Goal: Information Seeking & Learning: Learn about a topic

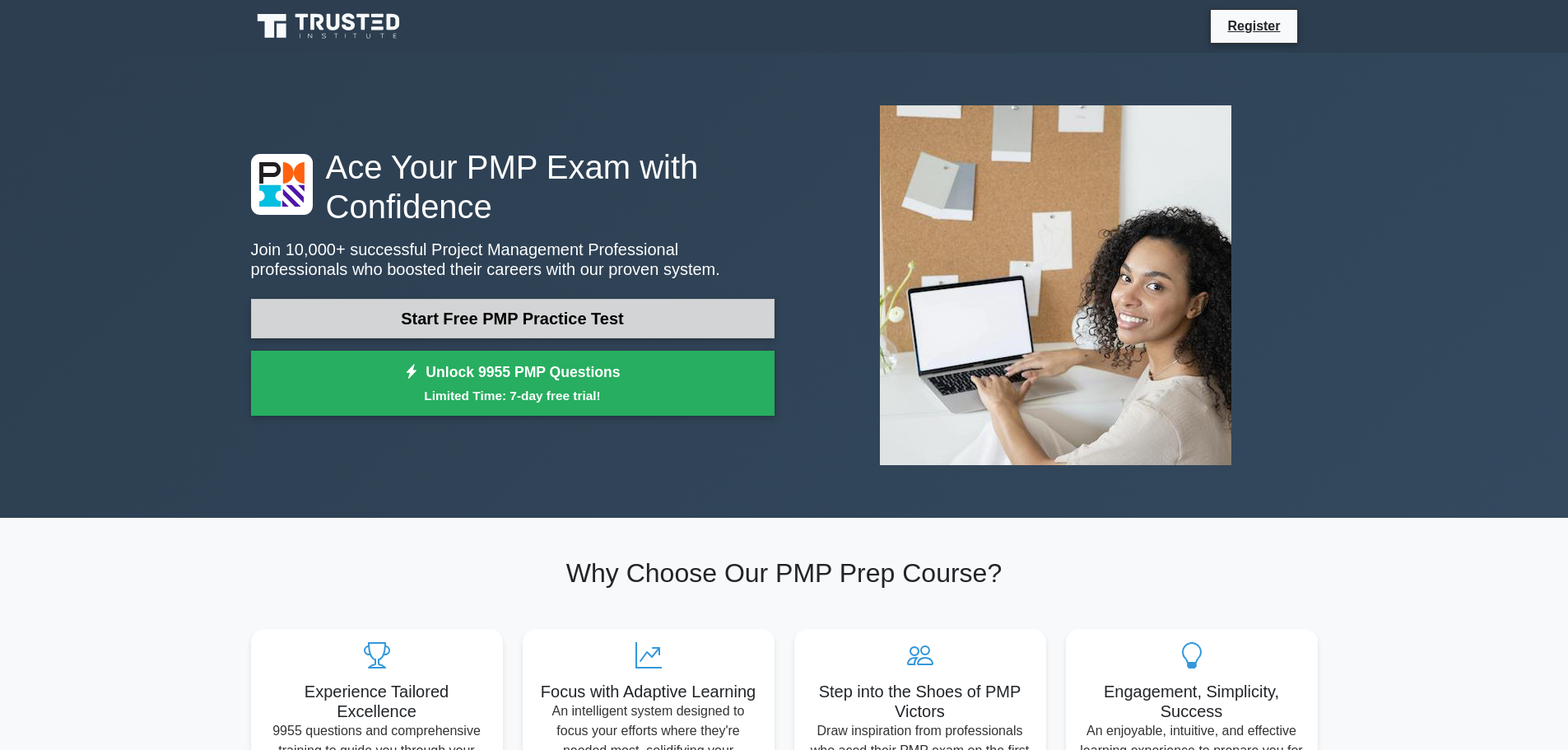
click at [604, 313] on link "Start Free PMP Practice Test" at bounding box center [513, 318] width 523 height 39
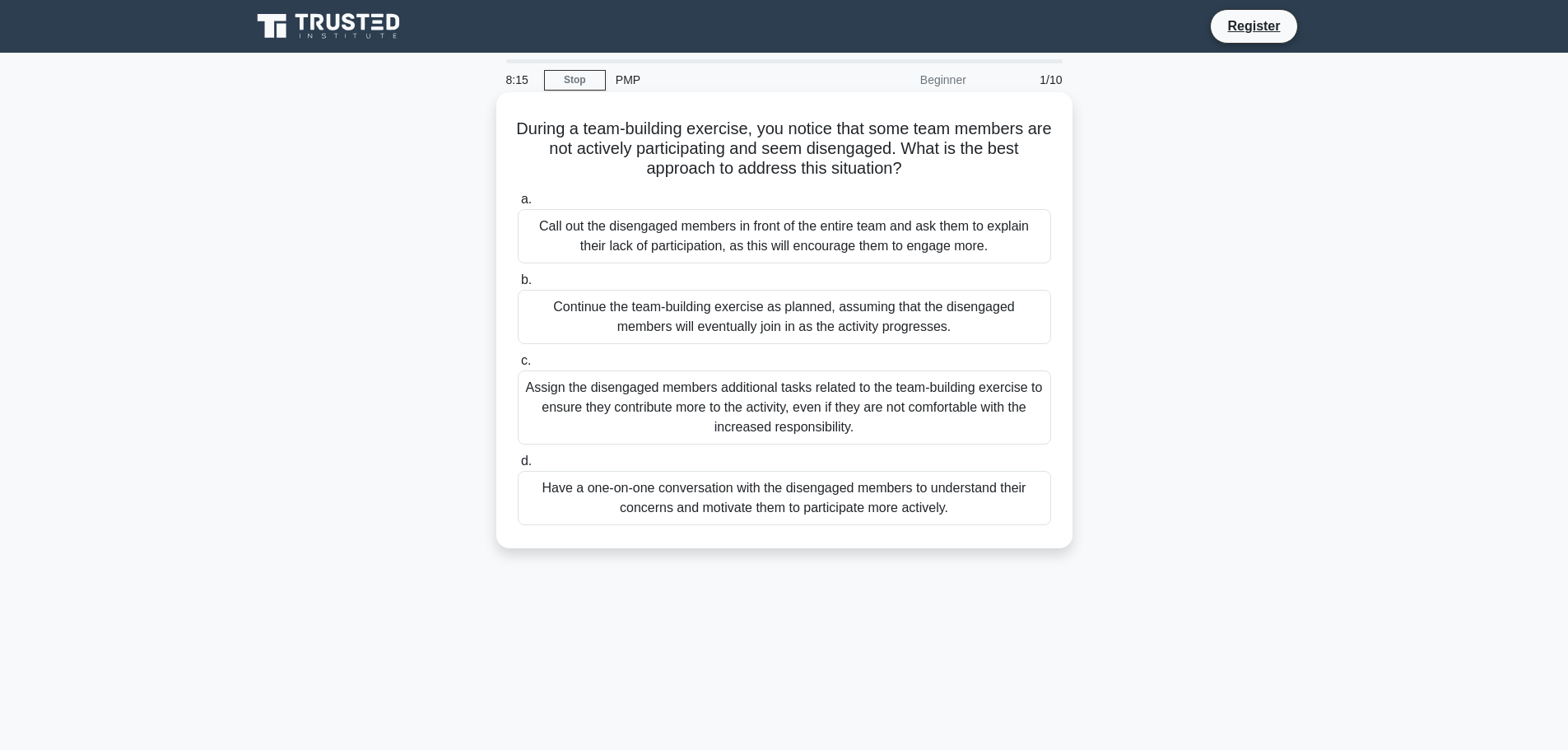
click at [1000, 495] on div "Have a one-on-one conversation with the disengaged members to understand their …" at bounding box center [784, 498] width 533 height 54
click at [518, 467] on input "d. Have a one-on-one conversation with the disengaged members to understand the…" at bounding box center [518, 461] width 0 height 11
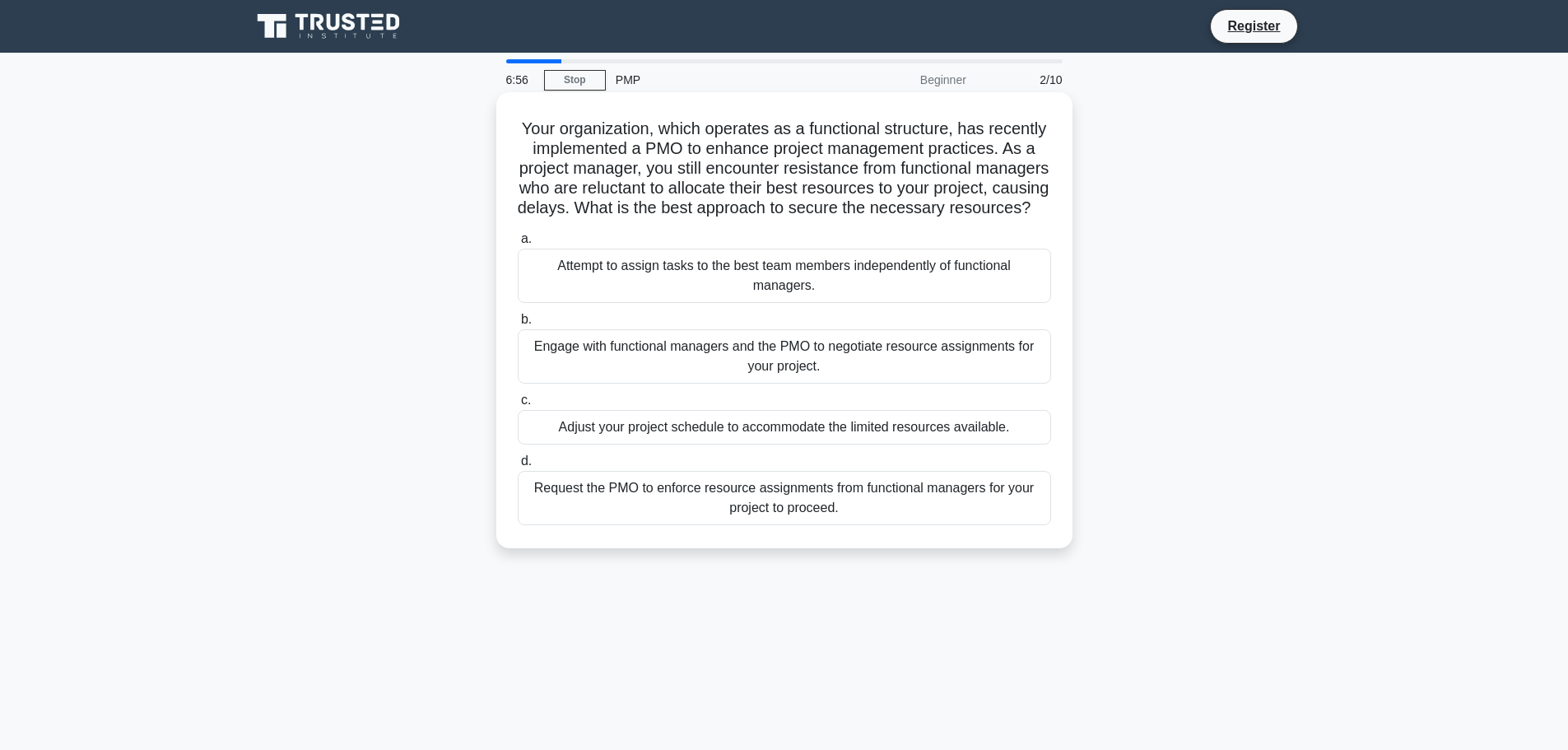
click at [963, 300] on div "Attempt to assign tasks to the best team members independently of functional ma…" at bounding box center [784, 275] width 533 height 54
click at [518, 245] on input "a. Attempt to assign tasks to the best team members independently of functional…" at bounding box center [518, 239] width 0 height 11
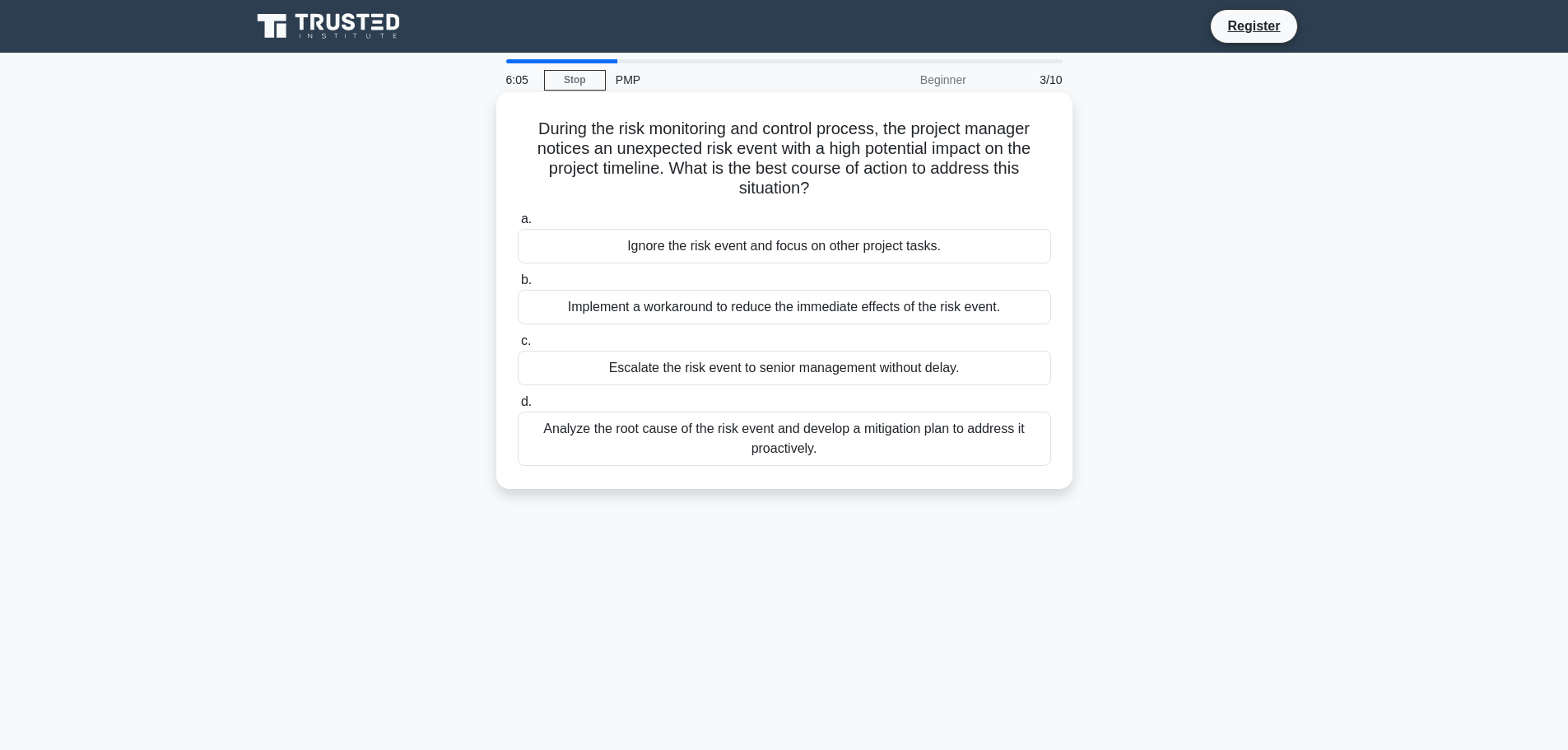
click at [1000, 452] on div "Analyze the root cause of the risk event and develop a mitigation plan to addre…" at bounding box center [784, 439] width 533 height 54
click at [518, 408] on input "d. Analyze the root cause of the risk event and develop a mitigation plan to ad…" at bounding box center [518, 401] width 0 height 11
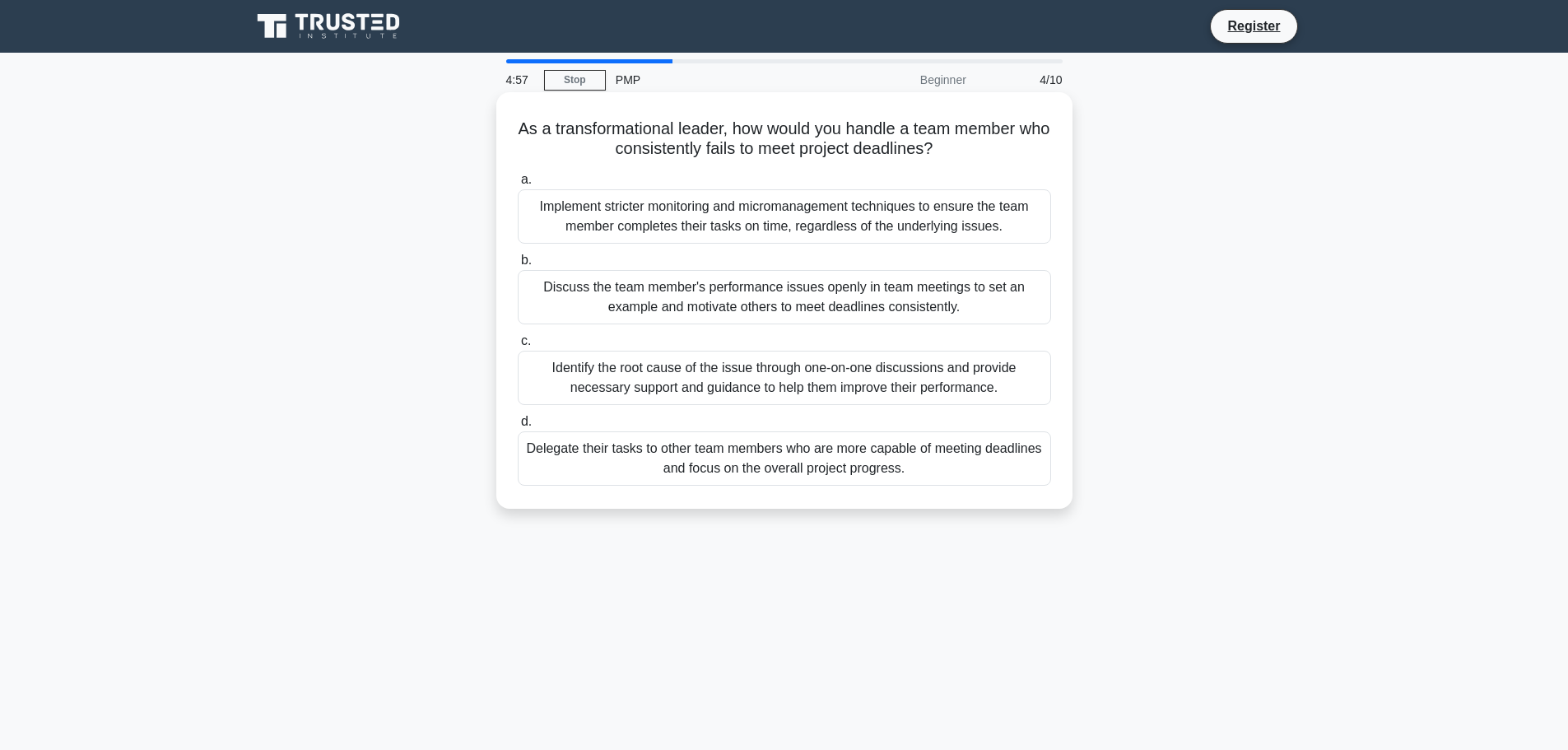
click at [1020, 388] on div "Identify the root cause of the issue through one-on-one discussions and provide…" at bounding box center [784, 377] width 533 height 54
click at [518, 347] on input "c. Identify the root cause of the issue through one-on-one discussions and prov…" at bounding box center [518, 341] width 0 height 11
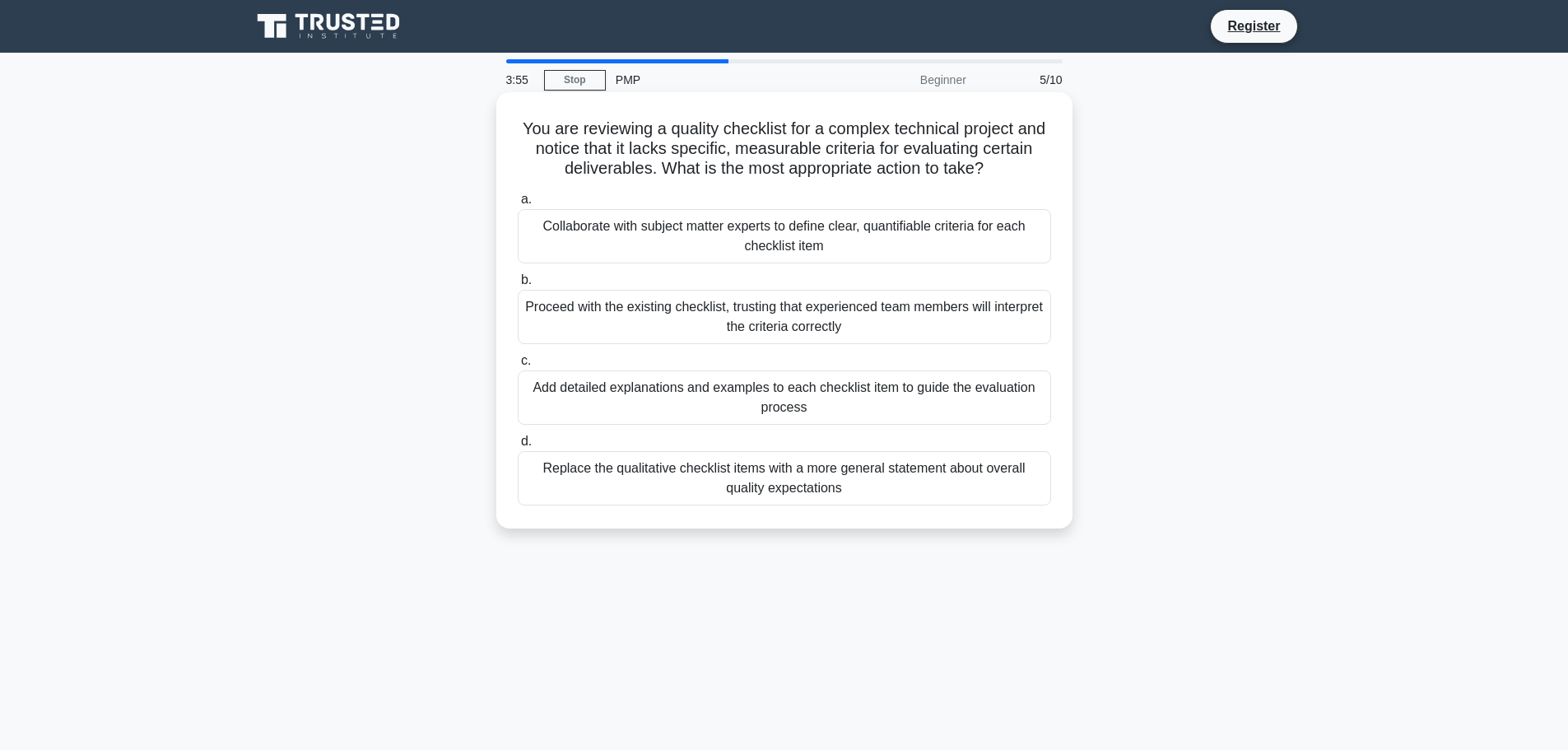
click at [931, 409] on div "Add detailed explanations and examples to each checklist item to guide the eval…" at bounding box center [784, 397] width 533 height 54
click at [518, 366] on input "c. Add detailed explanations and examples to each checklist item to guide the e…" at bounding box center [518, 360] width 0 height 11
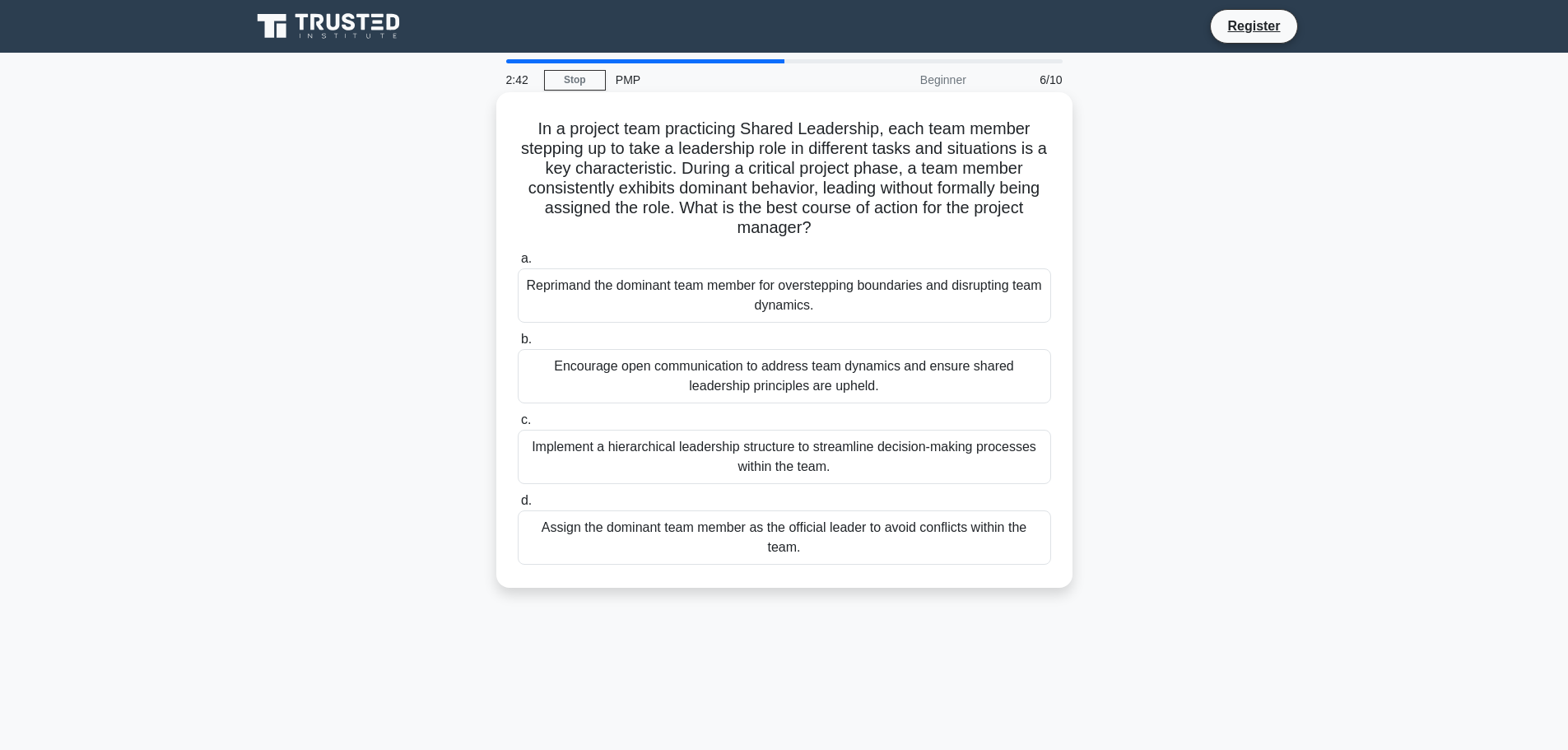
click at [955, 383] on div "Encourage open communication to address team dynamics and ensure shared leaders…" at bounding box center [784, 375] width 533 height 54
click at [518, 345] on input "b. Encourage open communication to address team dynamics and ensure shared lead…" at bounding box center [518, 339] width 0 height 11
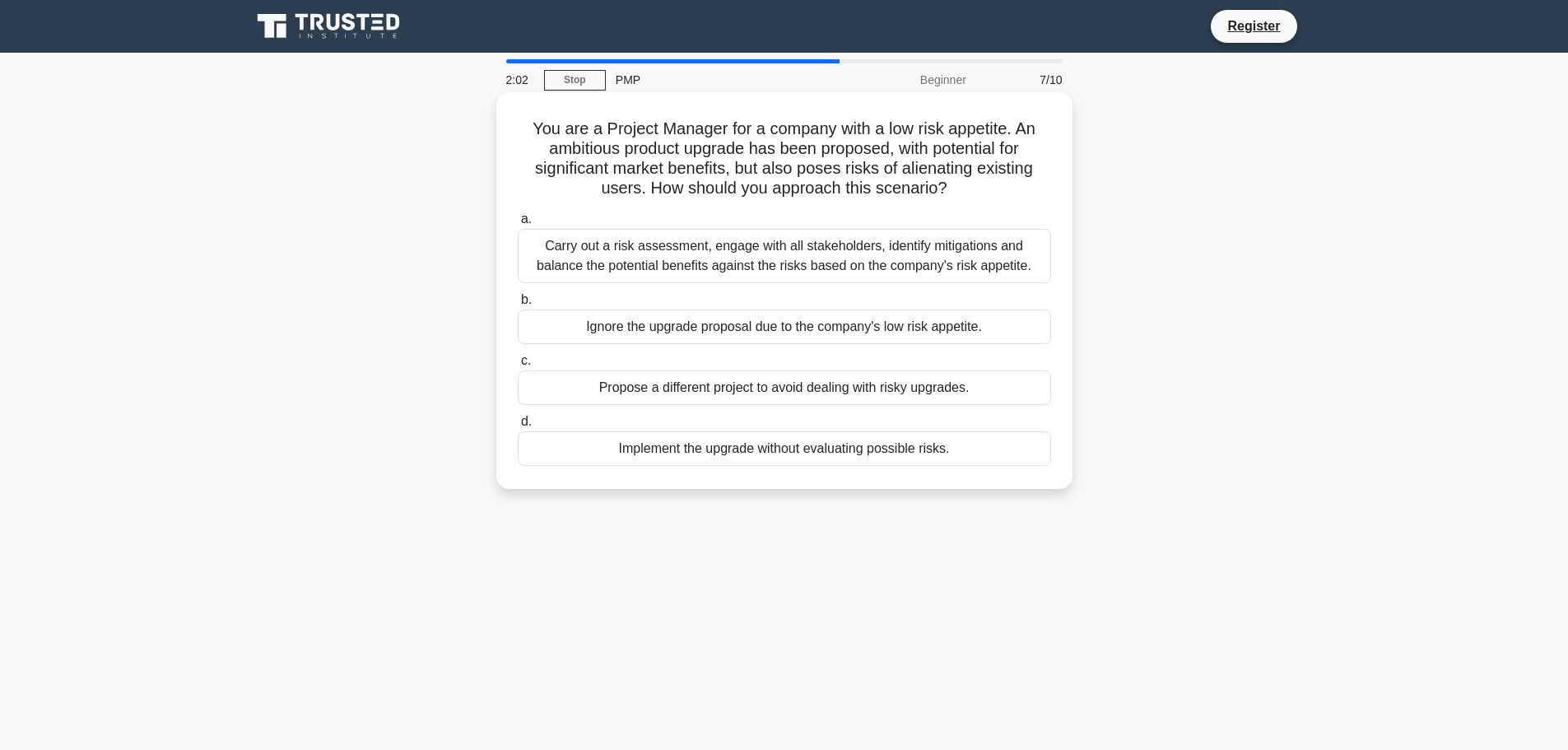
click at [990, 268] on div "Carry out a risk assessment, engage with all stakeholders, identify mitigations…" at bounding box center [784, 256] width 533 height 54
click at [518, 225] on input "a. Carry out a risk assessment, engage with all stakeholders, identify mitigati…" at bounding box center [518, 219] width 0 height 11
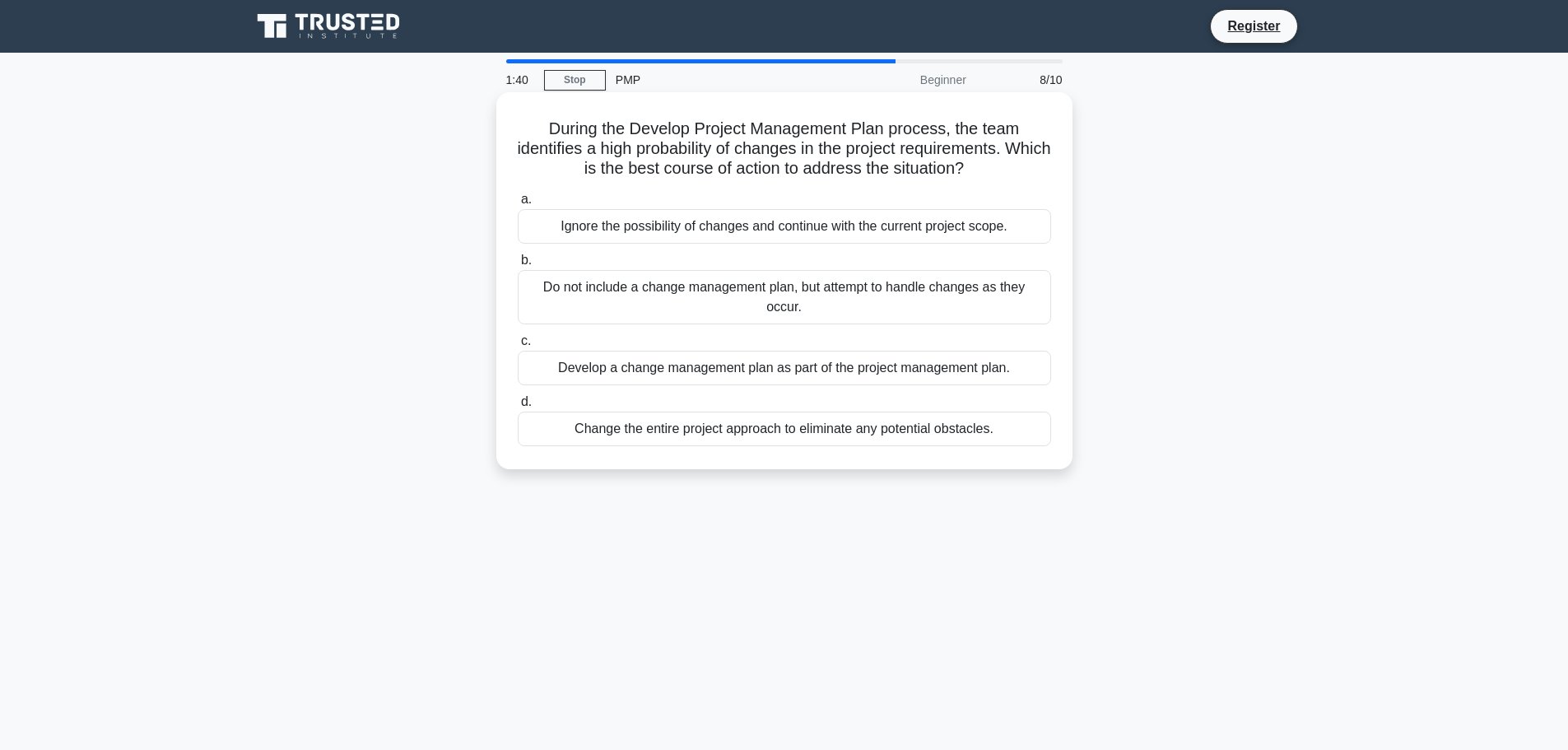
click at [980, 372] on div "Develop a change management plan as part of the project management plan." at bounding box center [784, 368] width 533 height 34
click at [518, 347] on input "c. Develop a change management plan as part of the project management plan." at bounding box center [518, 341] width 0 height 11
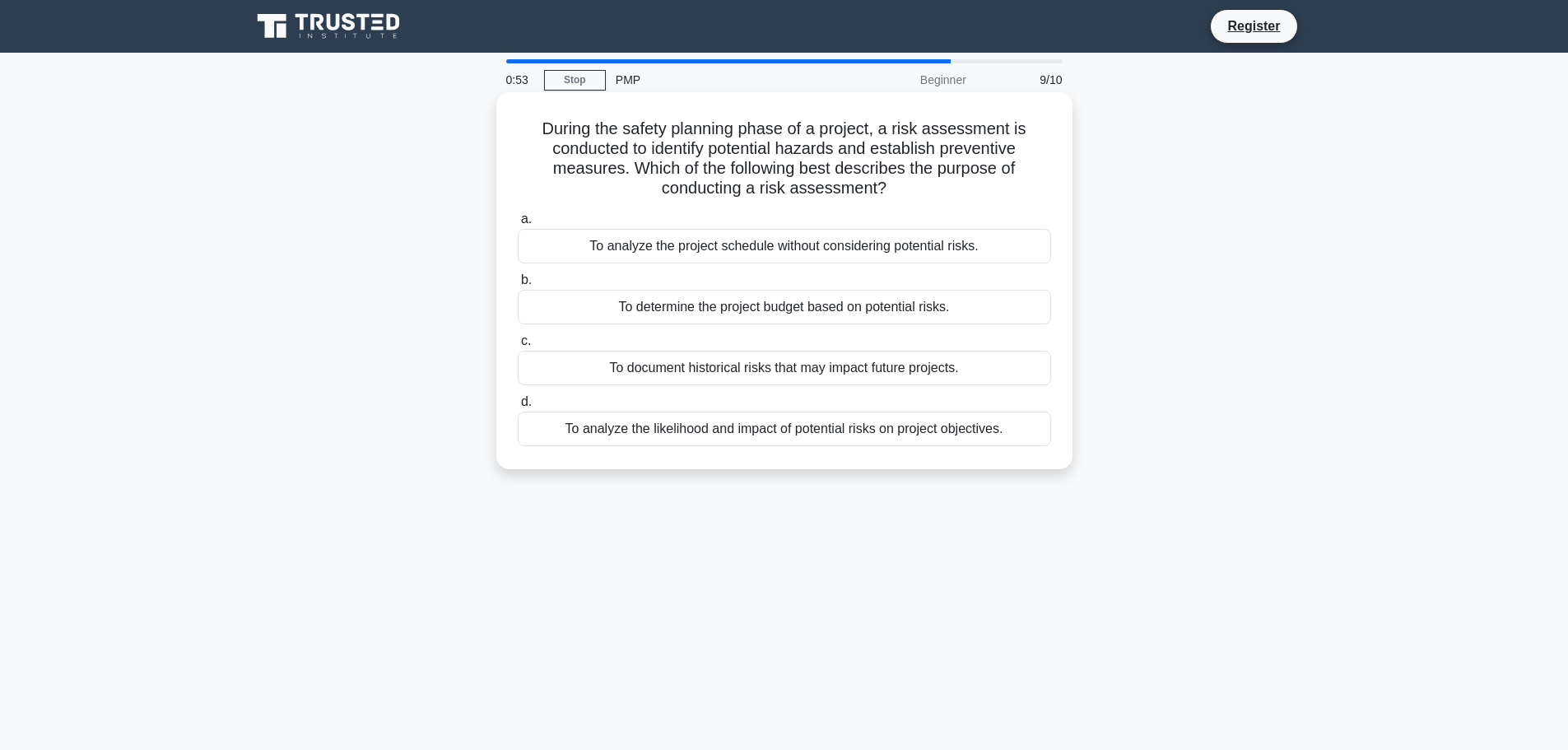
click at [949, 433] on div "To analyze the likelihood and impact of potential risks on project objectives." at bounding box center [784, 429] width 533 height 34
click at [518, 408] on input "d. To analyze the likelihood and impact of potential risks on project objective…" at bounding box center [518, 401] width 0 height 11
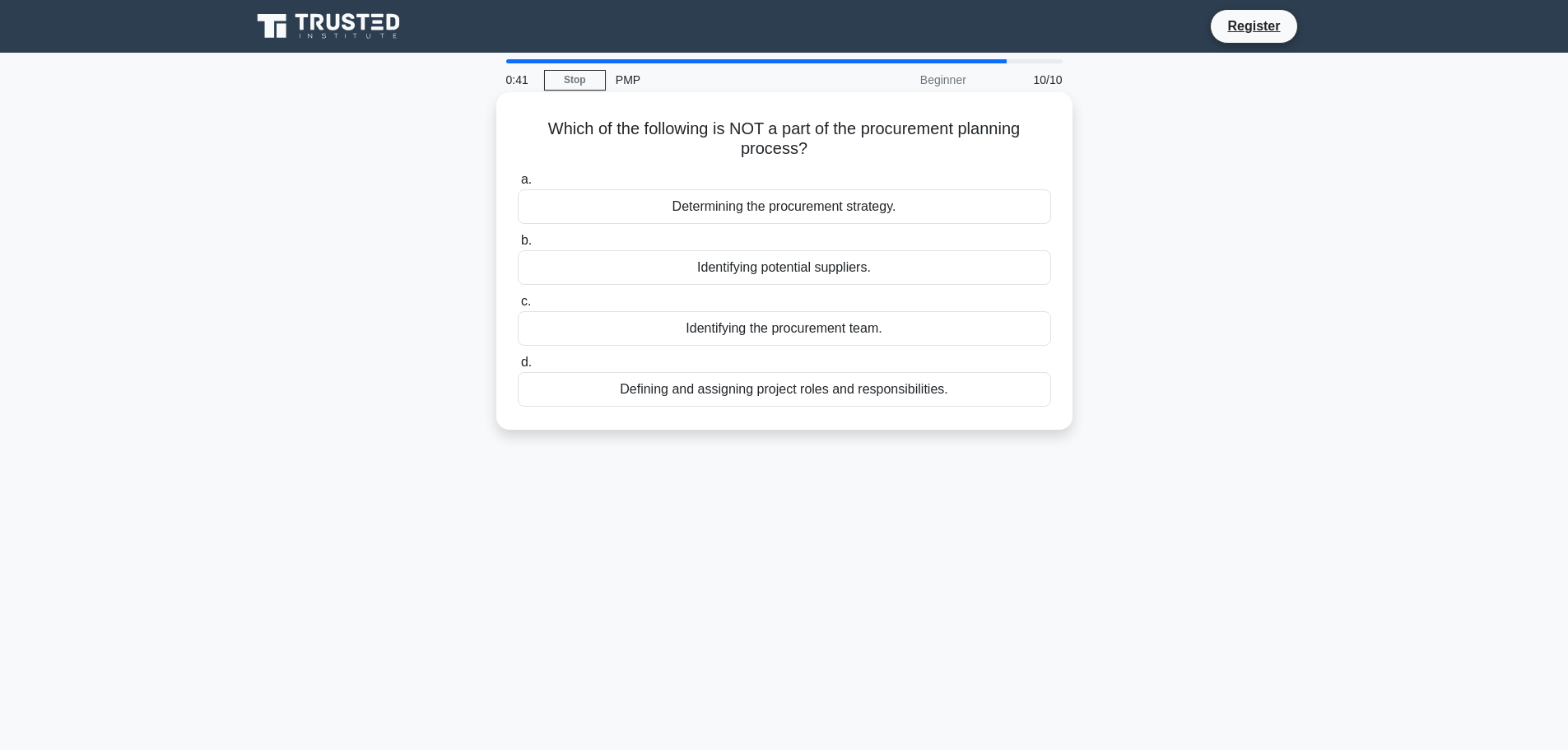
click at [895, 397] on div "Defining and assigning project roles and responsibilities." at bounding box center [784, 389] width 533 height 34
click at [518, 368] on input "d. Defining and assigning project roles and responsibilities." at bounding box center [518, 362] width 0 height 11
